Goal: Task Accomplishment & Management: Manage account settings

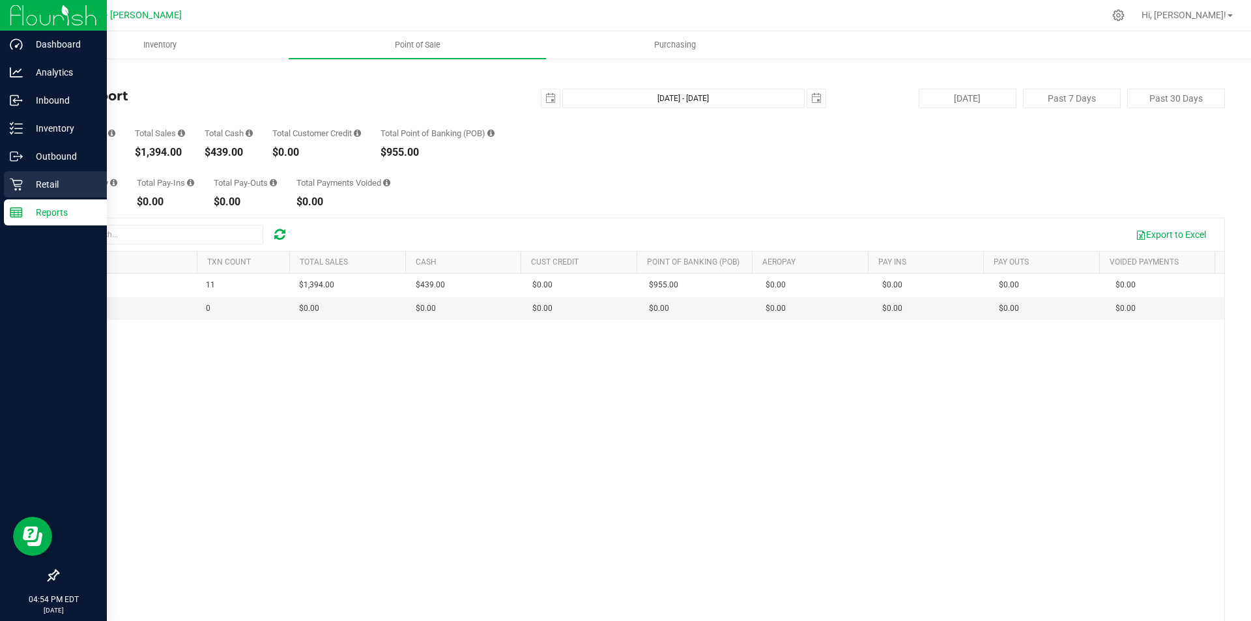
click at [28, 176] on div "Retail" at bounding box center [55, 184] width 103 height 26
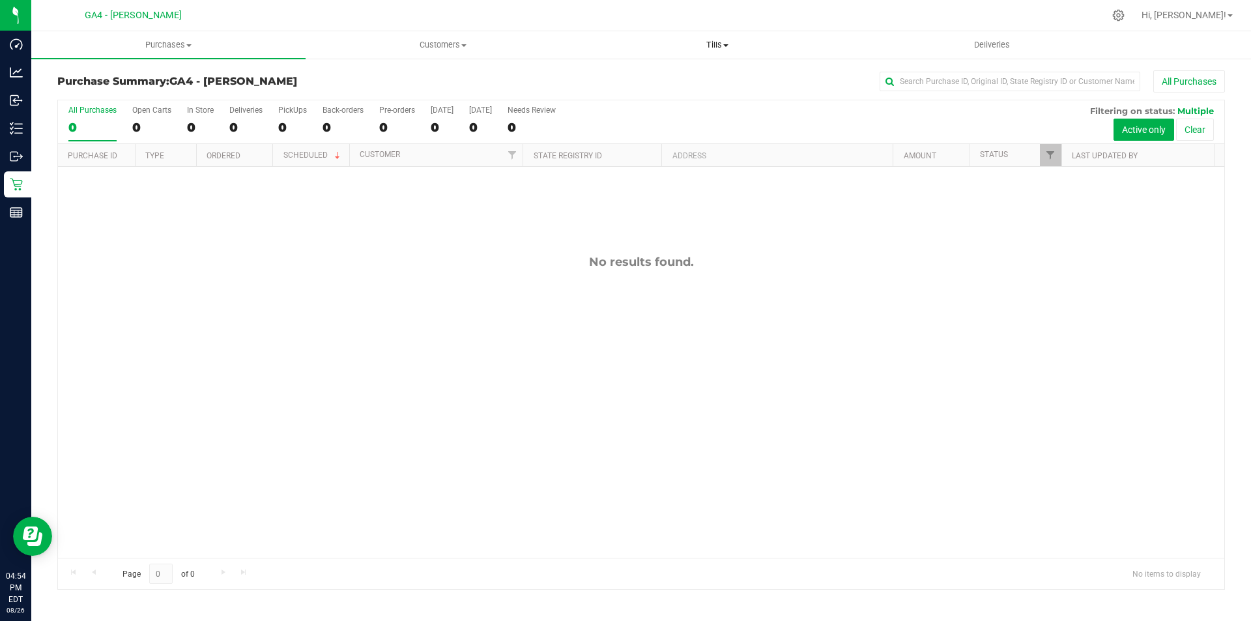
click at [706, 51] on uib-tab-heading "Tills Manage tills Reconcile e-payments" at bounding box center [716, 45] width 273 height 26
click at [651, 80] on span "Manage tills" at bounding box center [624, 78] width 88 height 11
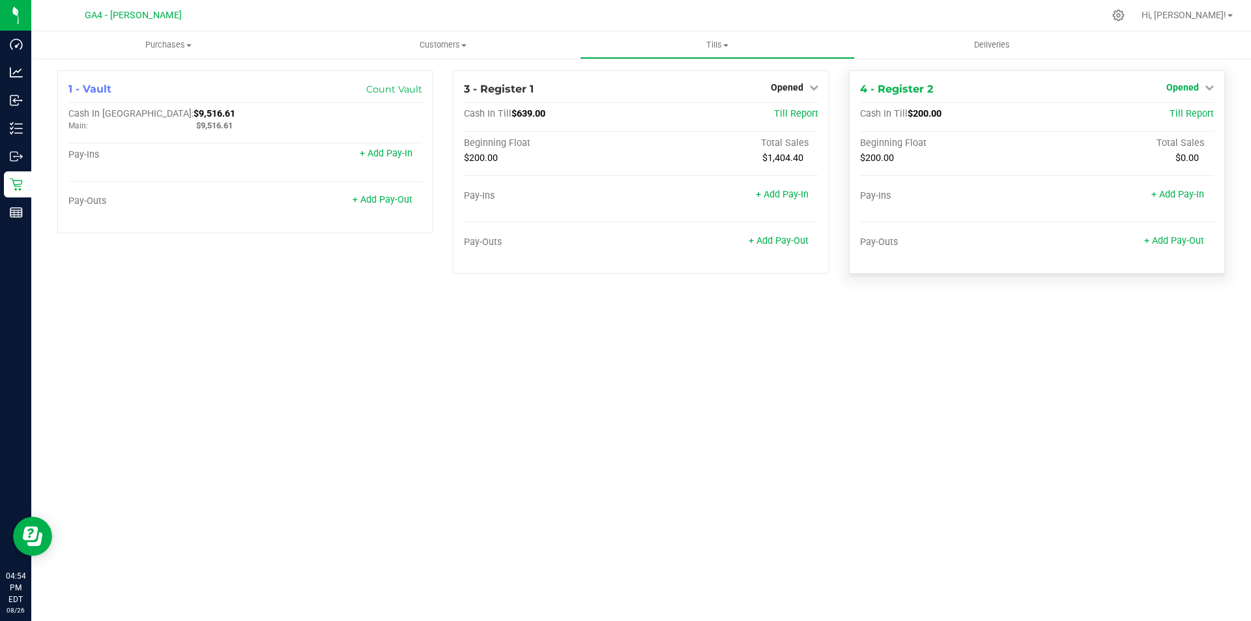
click at [1181, 89] on span "Opened" at bounding box center [1182, 87] width 33 height 10
click at [1169, 115] on link "Close Till" at bounding box center [1183, 114] width 35 height 10
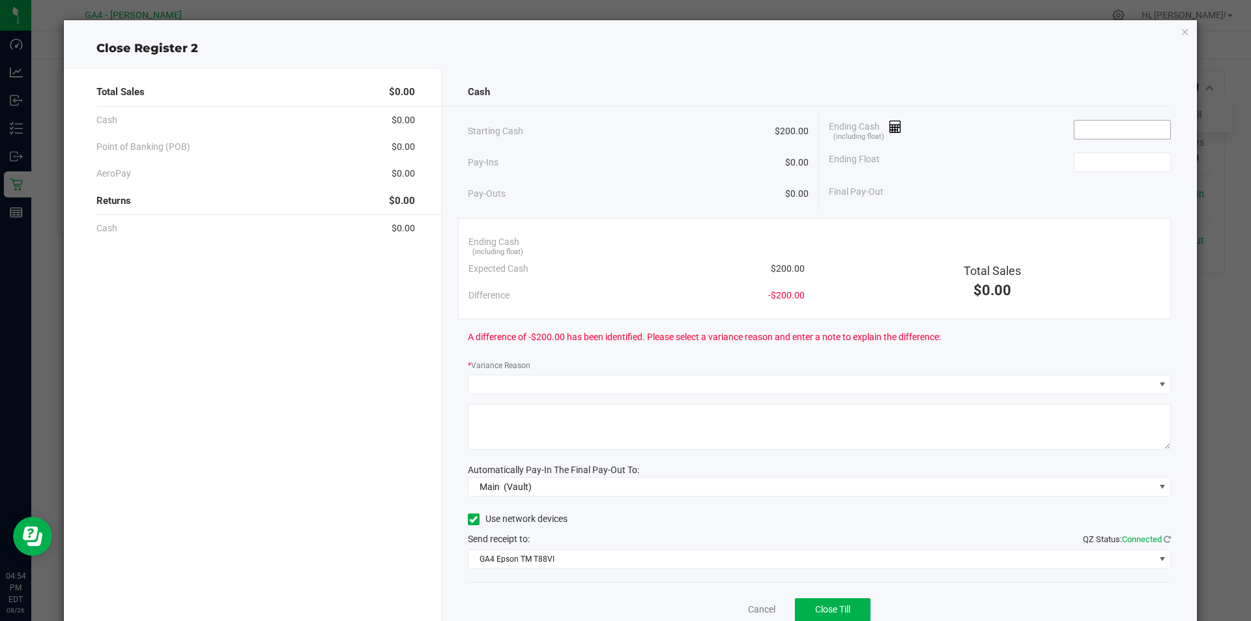
click at [1143, 131] on input at bounding box center [1122, 130] width 96 height 18
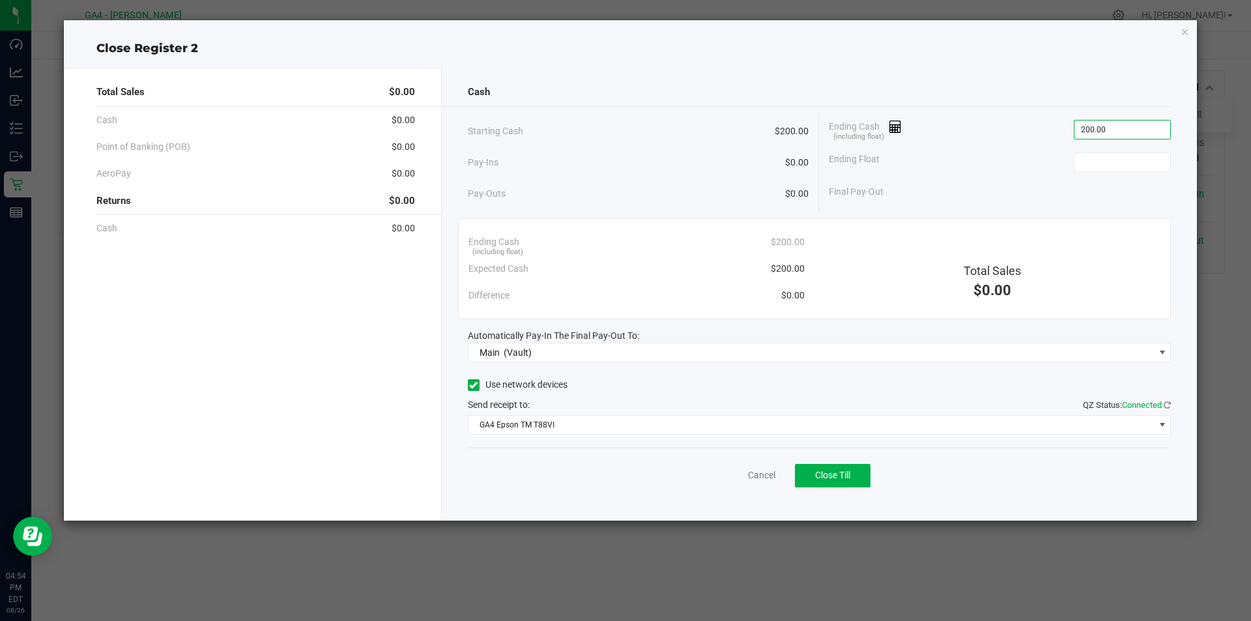
type input "$200.00"
click at [468, 384] on span at bounding box center [474, 385] width 12 height 12
click at [0, 0] on input "Use network devices" at bounding box center [0, 0] width 0 height 0
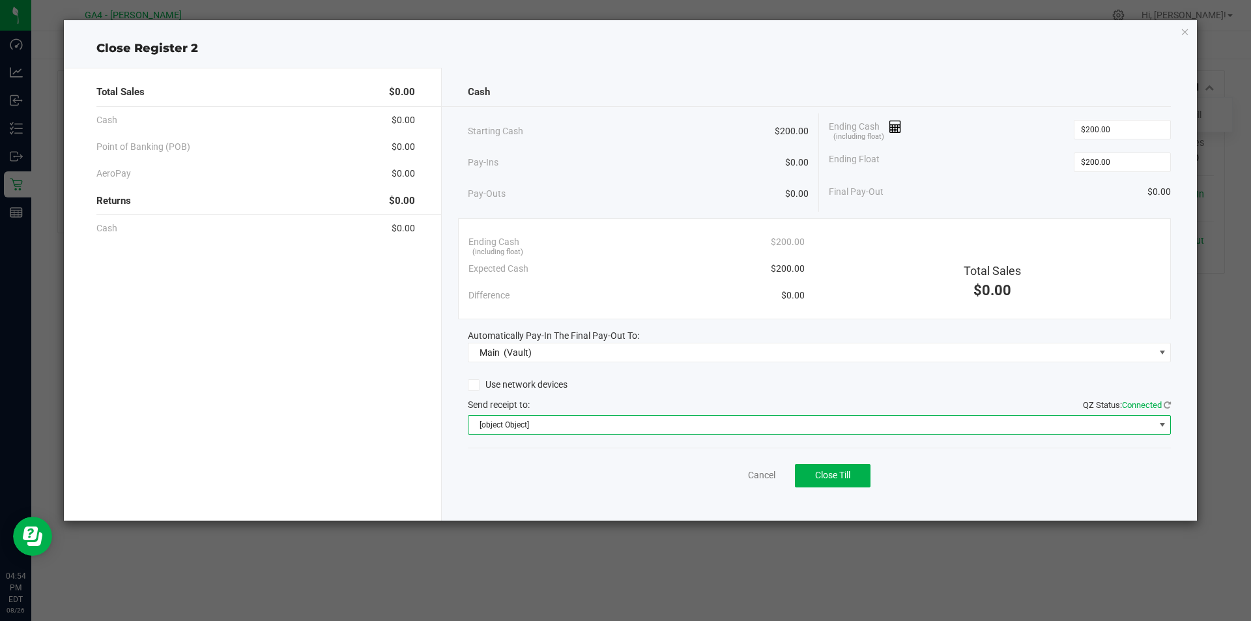
click at [1163, 423] on span at bounding box center [1162, 425] width 10 height 10
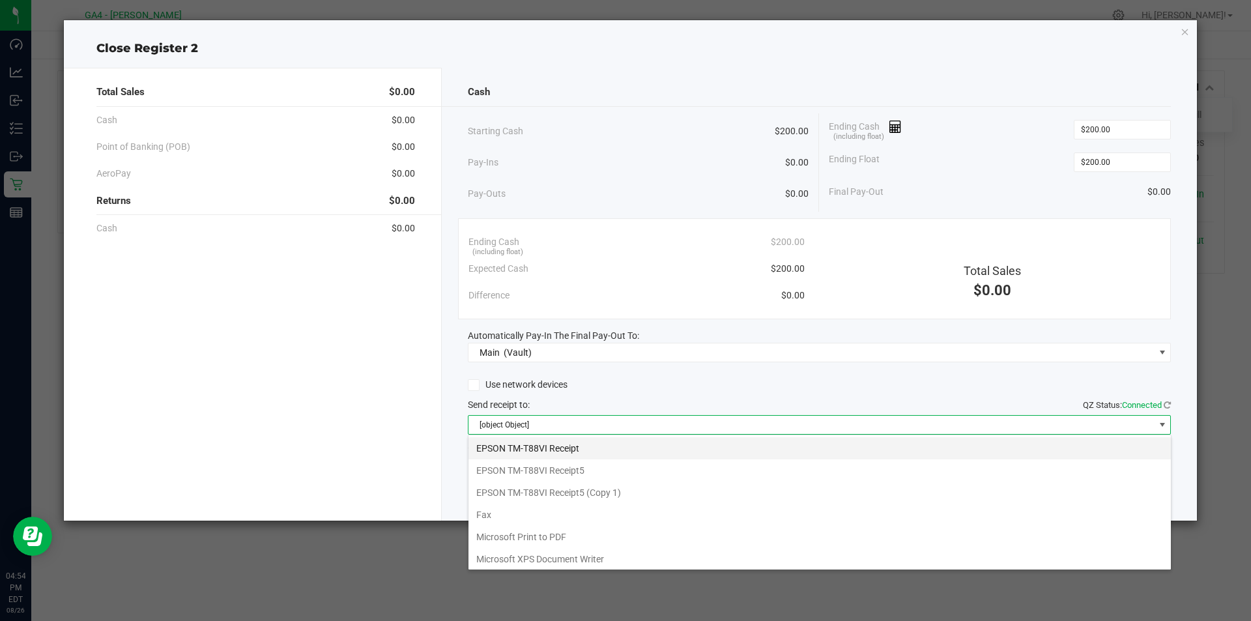
scroll to position [20, 703]
click at [681, 480] on Receipt5 "EPSON TM-T88VI Receipt5" at bounding box center [819, 470] width 702 height 22
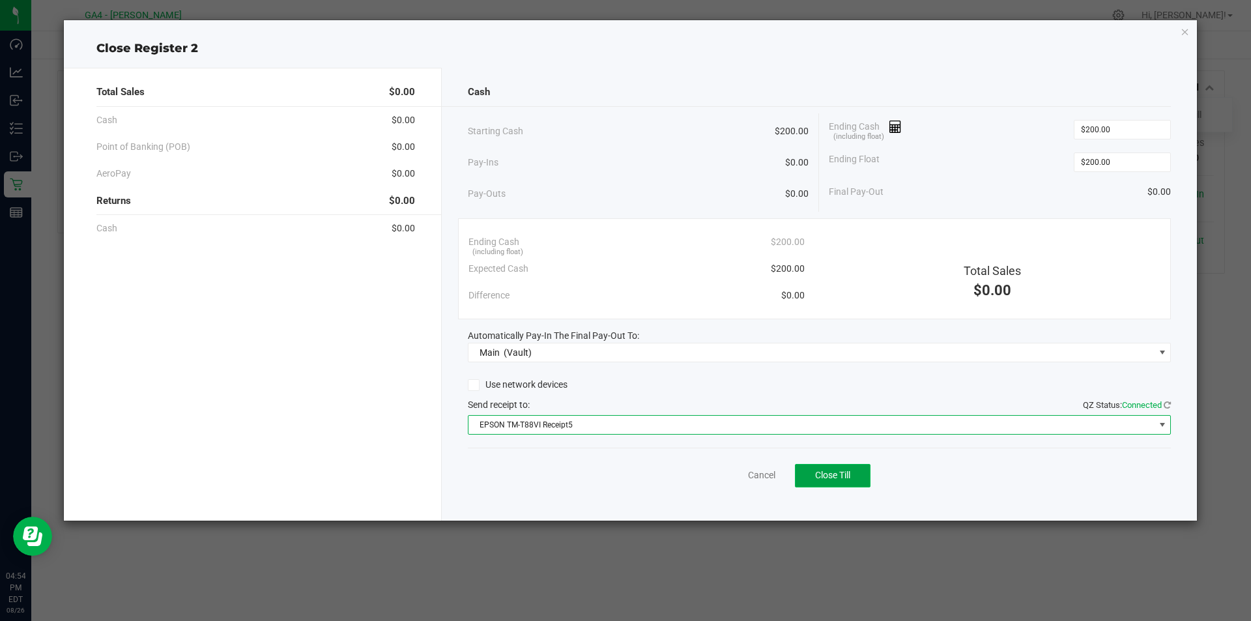
click at [835, 474] on span "Close Till" at bounding box center [832, 475] width 35 height 10
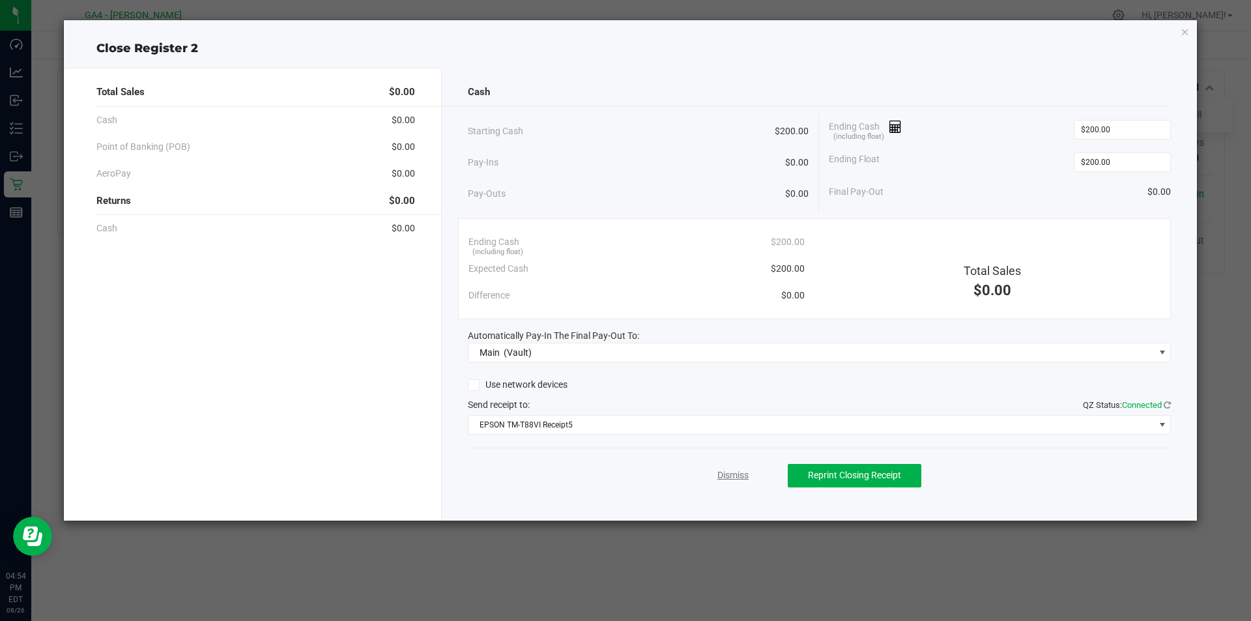
drag, startPoint x: 724, startPoint y: 477, endPoint x: 701, endPoint y: 473, distance: 23.9
click at [724, 477] on link "Dismiss" at bounding box center [732, 475] width 31 height 14
